Goal: Navigation & Orientation: Find specific page/section

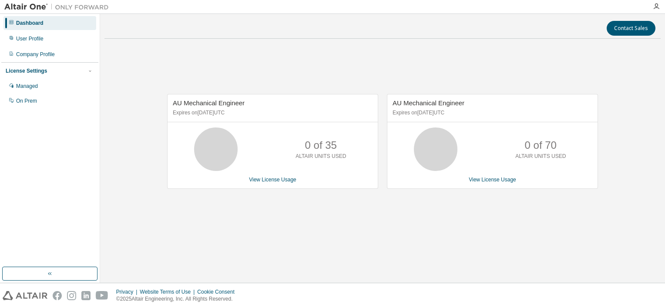
click at [605, 250] on div "Contact Sales AU Mechanical Engineer Expires on June 1, 2026 UTC 0 of 35 ALTAIR…" at bounding box center [382, 148] width 556 height 260
